Goal: Book appointment/travel/reservation

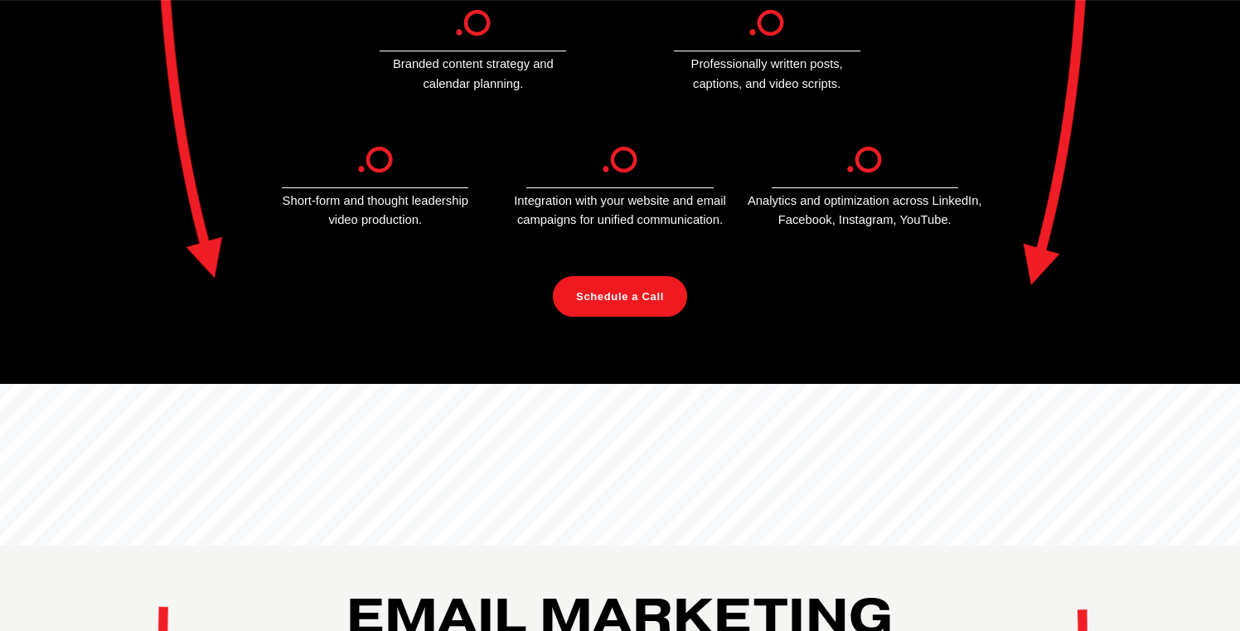
scroll to position [1084, 0]
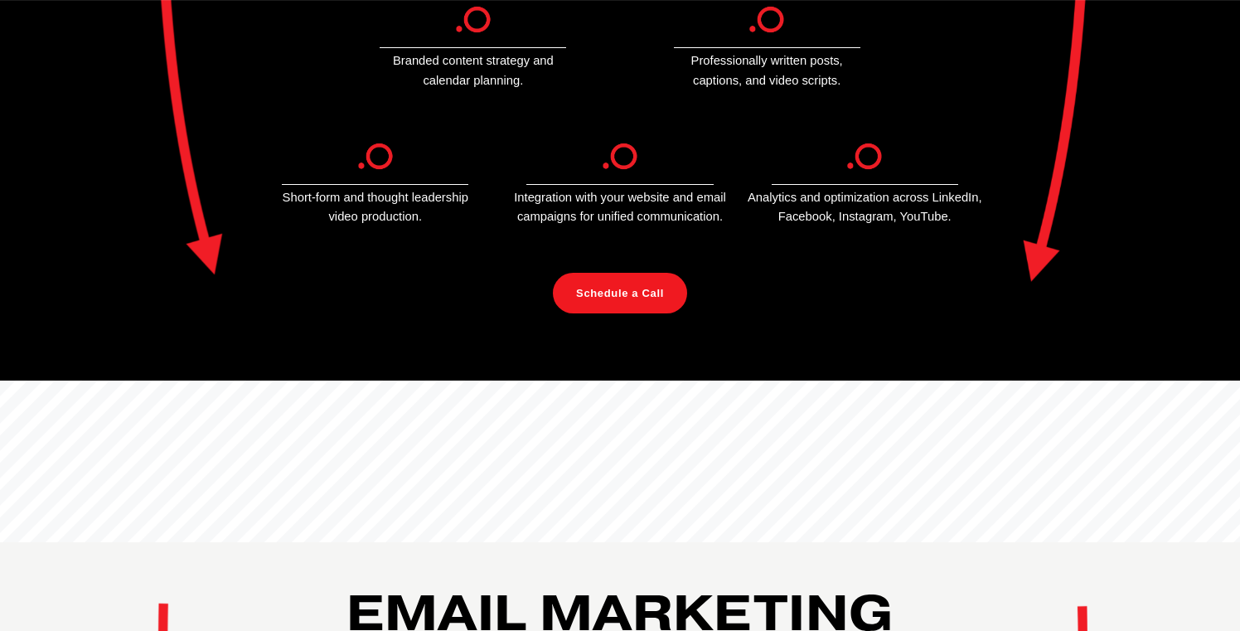
click at [639, 291] on link "Schedule a Call" at bounding box center [620, 293] width 134 height 41
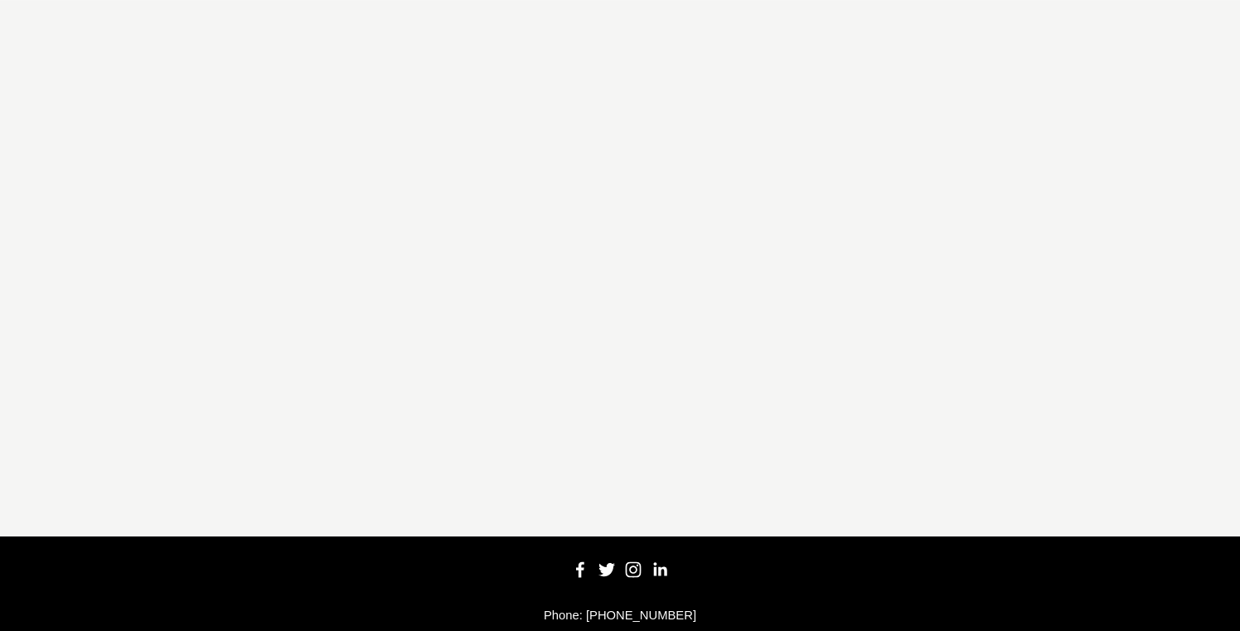
scroll to position [446, 0]
